Goal: Transaction & Acquisition: Purchase product/service

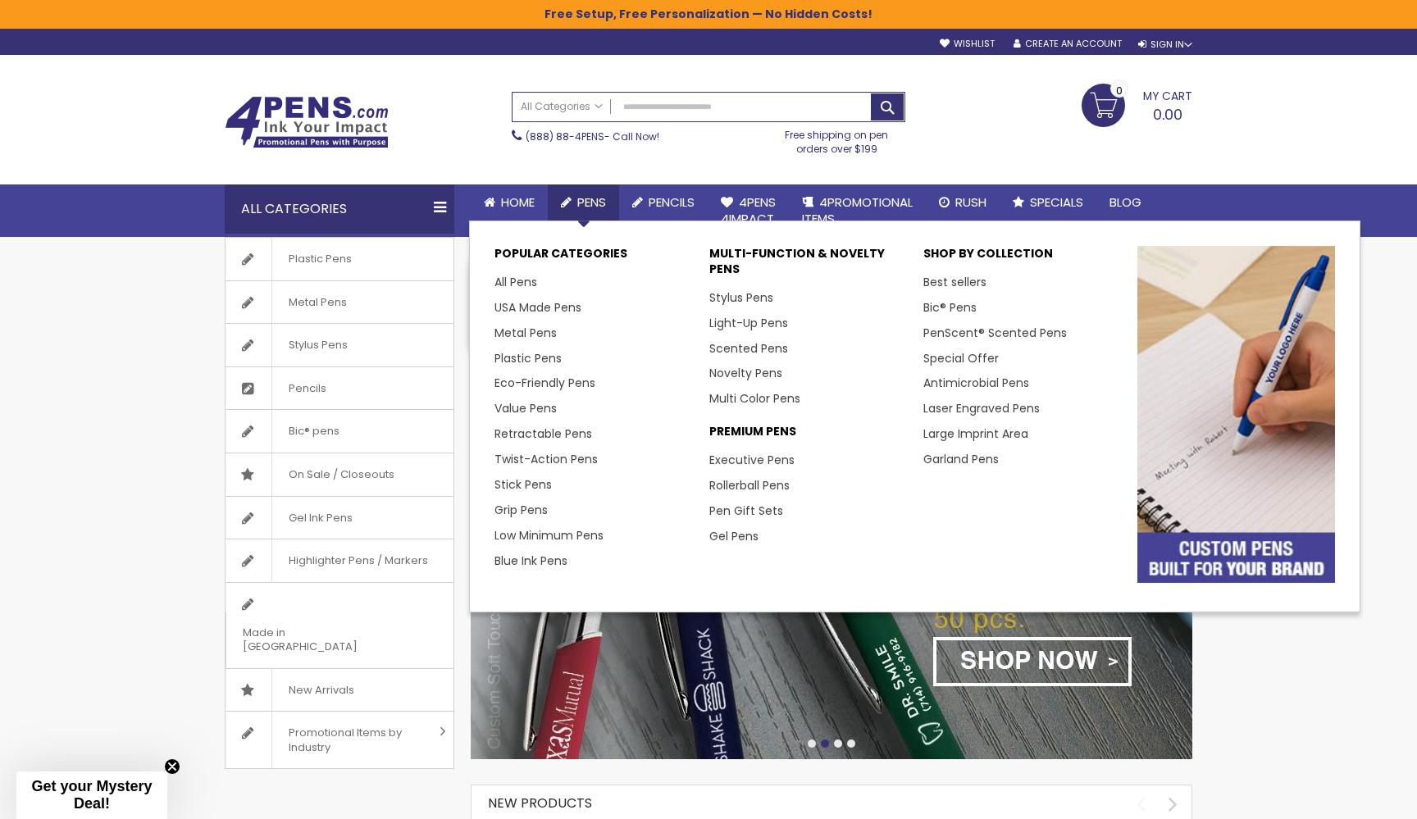
click at [578, 199] on span "Pens" at bounding box center [591, 201] width 29 height 17
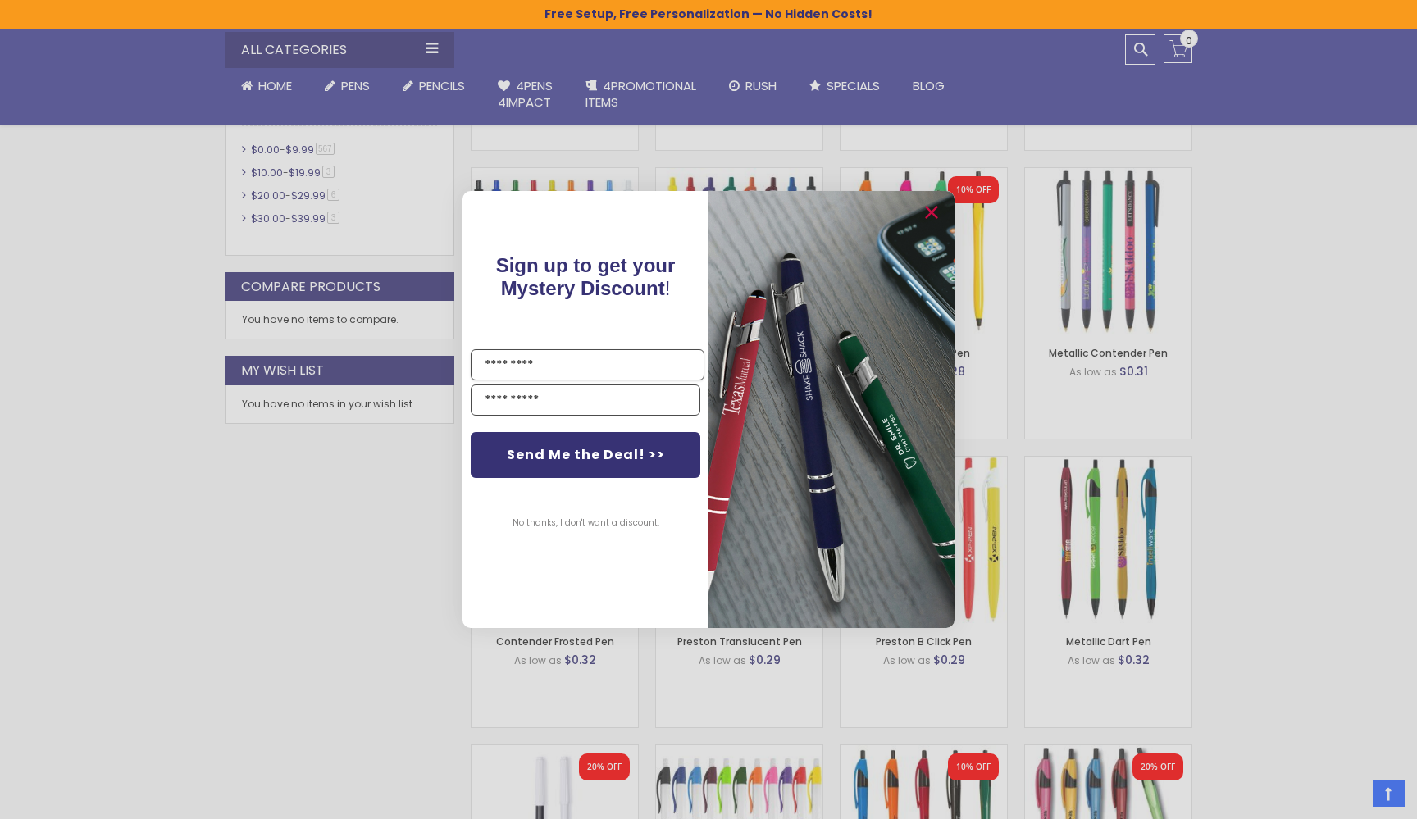
scroll to position [954, 0]
click at [931, 216] on circle "Close dialog" at bounding box center [930, 213] width 25 height 25
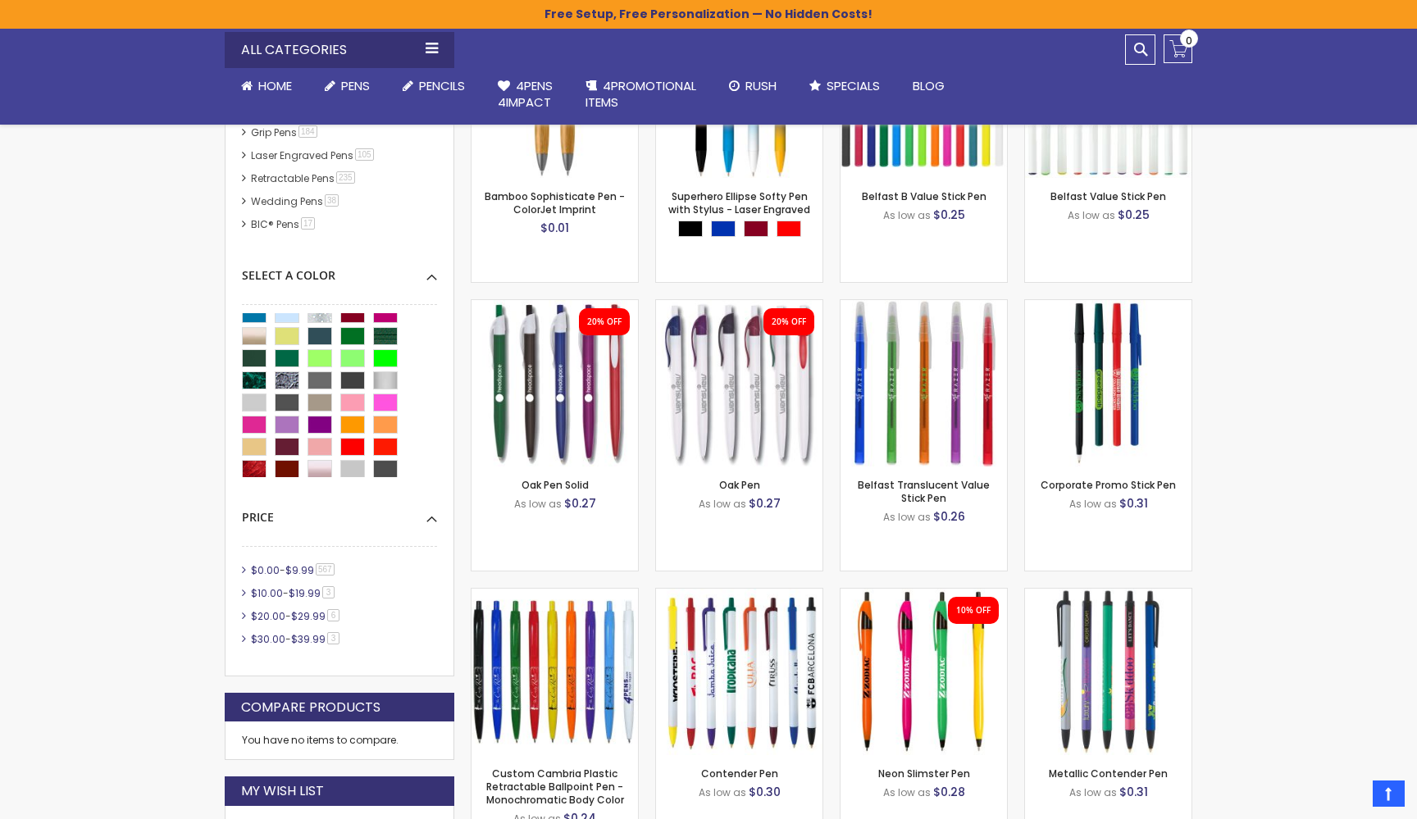
scroll to position [50, 0]
click at [389, 406] on div "Pink" at bounding box center [385, 405] width 25 height 18
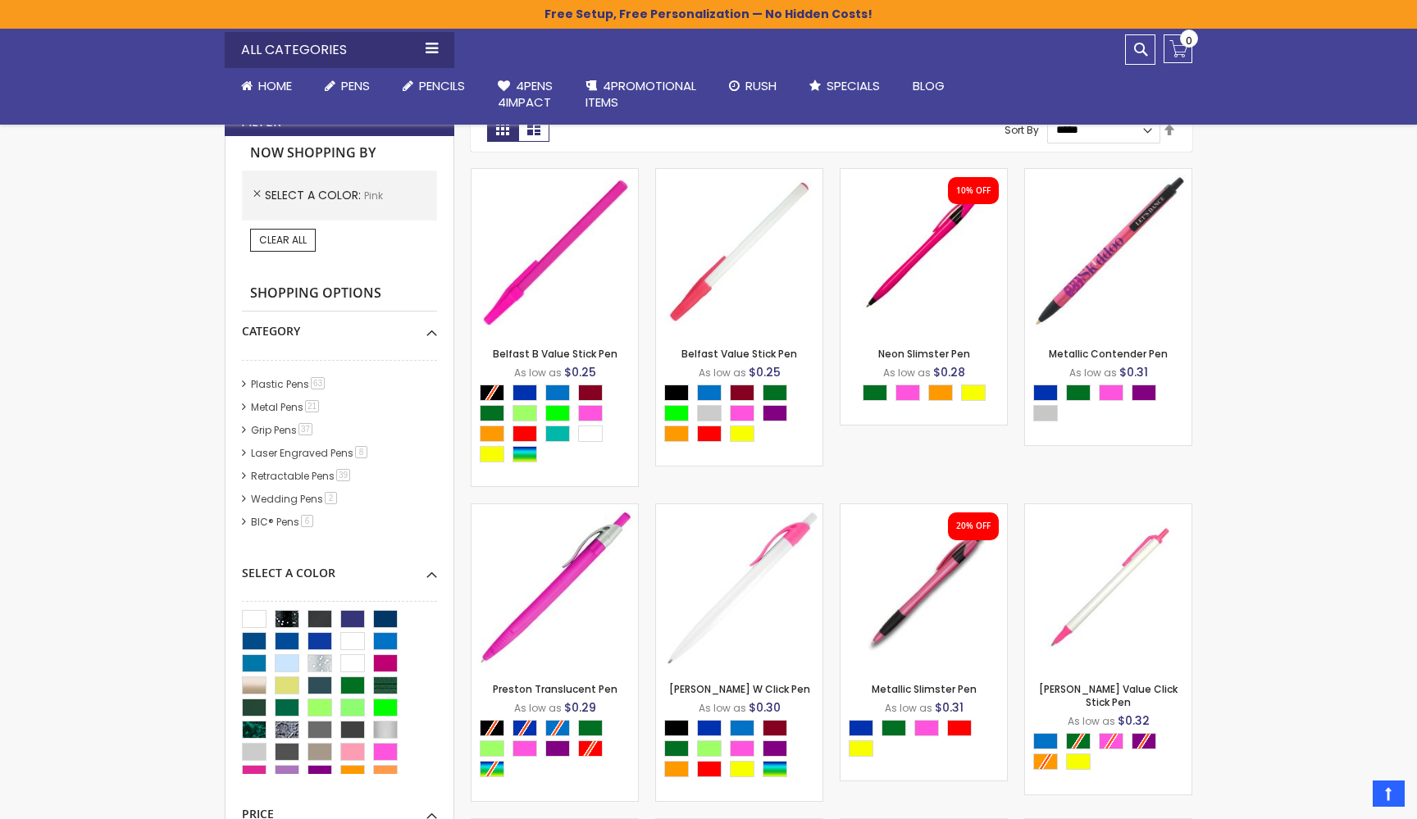
scroll to position [376, 0]
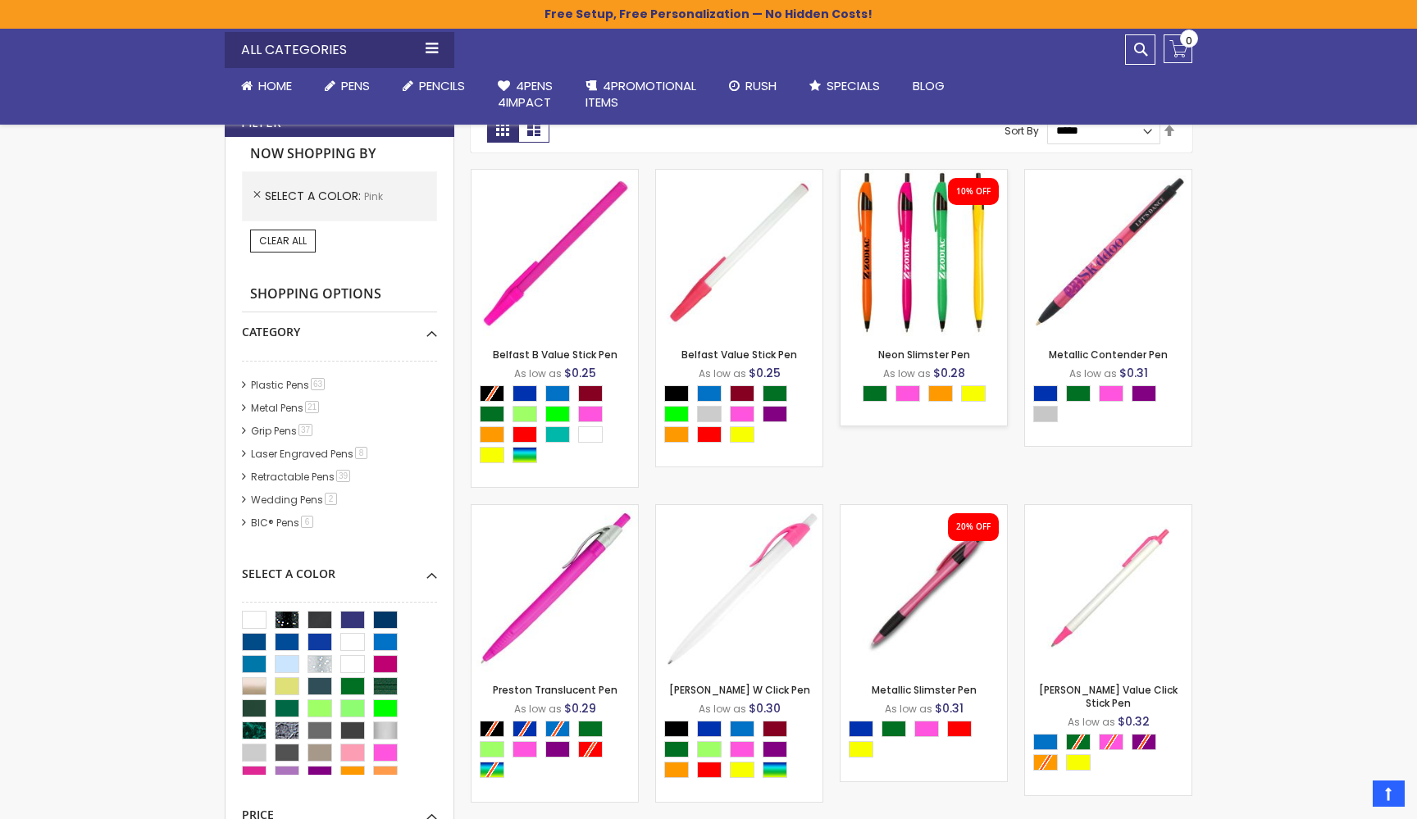
click at [920, 277] on img at bounding box center [923, 253] width 166 height 166
